Goal: Task Accomplishment & Management: Manage account settings

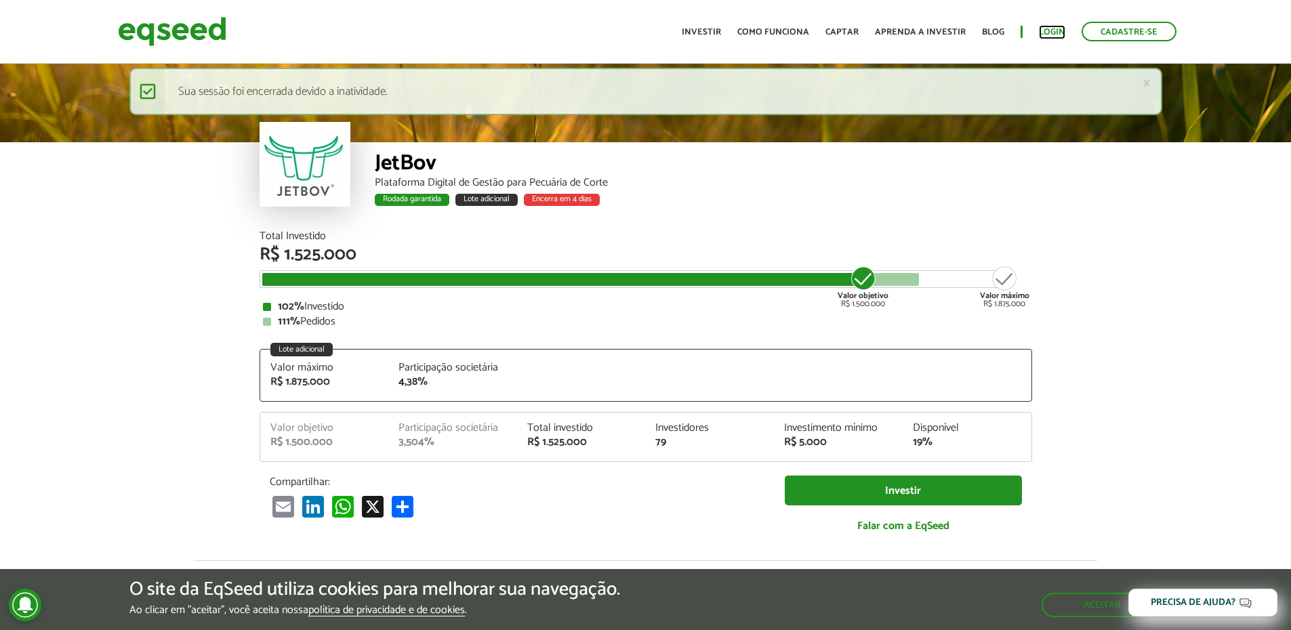
click at [1058, 33] on link "Login" at bounding box center [1052, 32] width 26 height 9
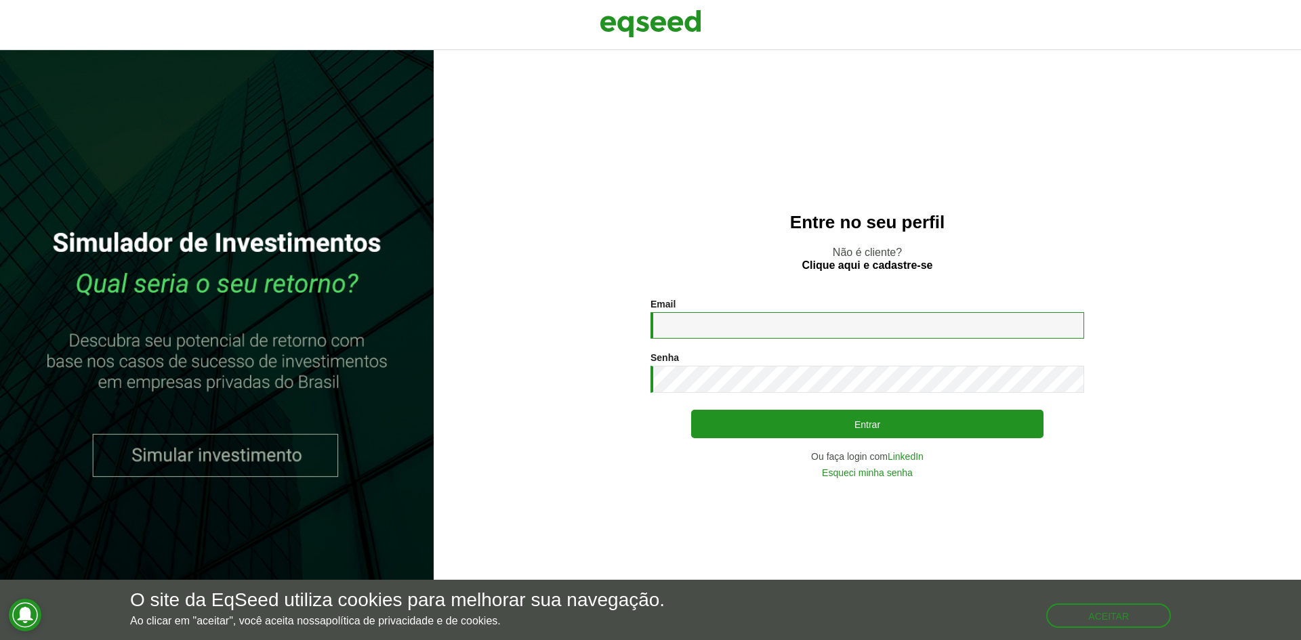
click at [691, 327] on input "Email *" at bounding box center [868, 325] width 434 height 26
type input "**********"
click at [691, 410] on button "Entrar" at bounding box center [867, 424] width 352 height 28
